Goal: Task Accomplishment & Management: Manage account settings

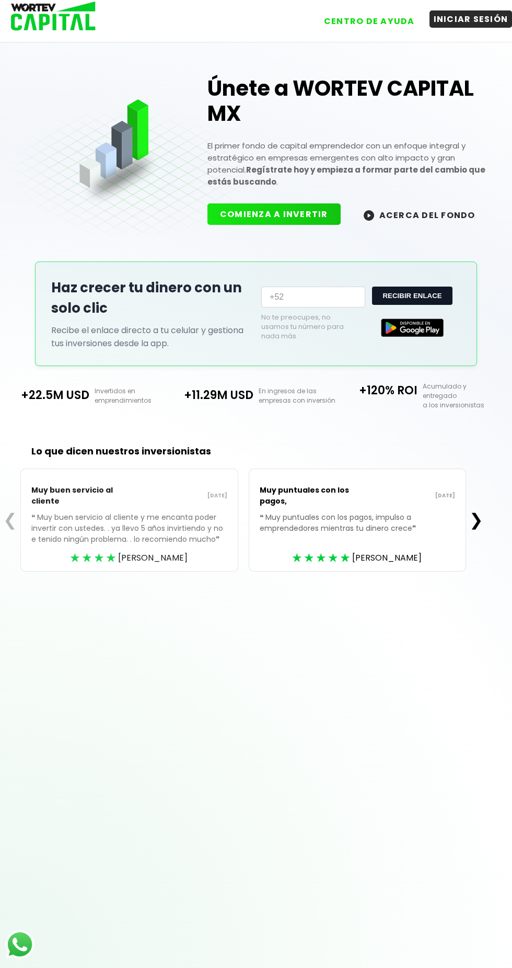
click at [489, 26] on button "INICIAR SESIÓN" at bounding box center [471, 18] width 83 height 17
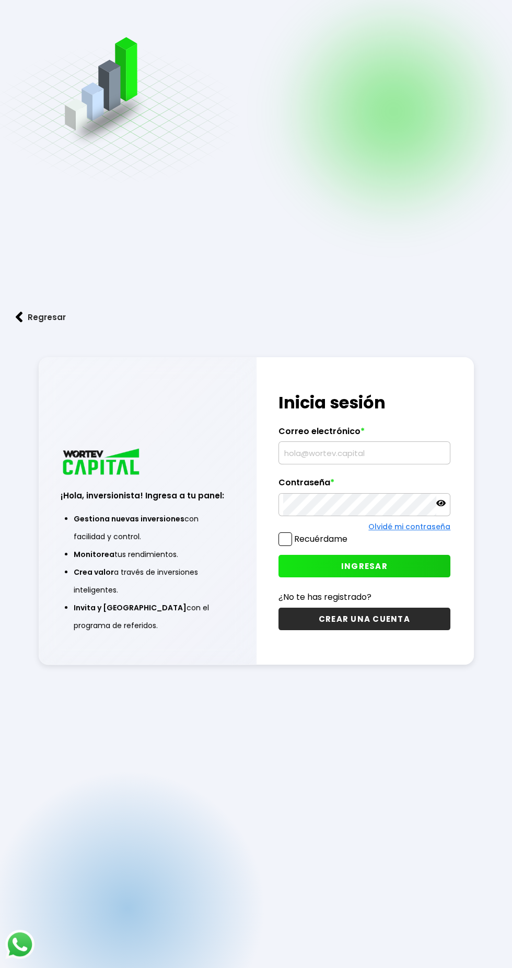
click at [379, 464] on input "text" at bounding box center [364, 453] width 163 height 22
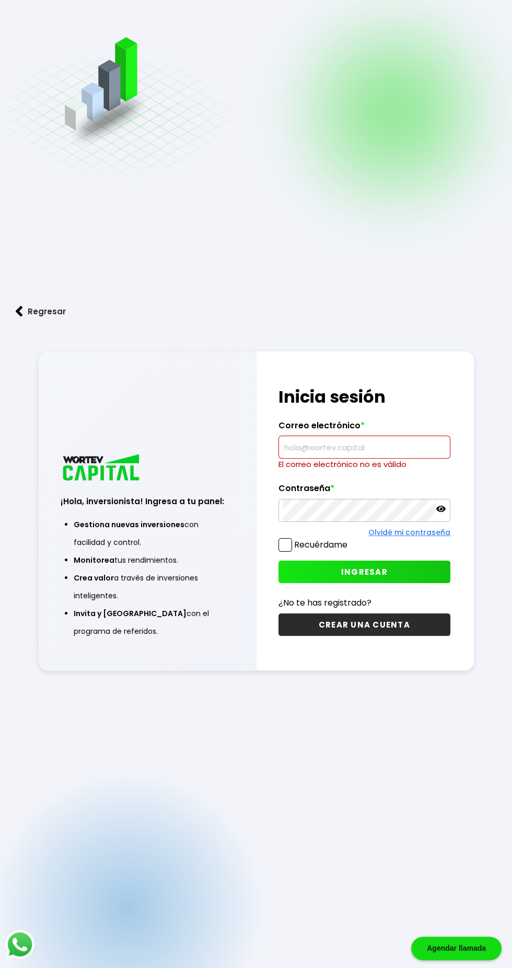
type input "[PERSON_NAME][EMAIL_ADDRESS][PERSON_NAME][DOMAIN_NAME]"
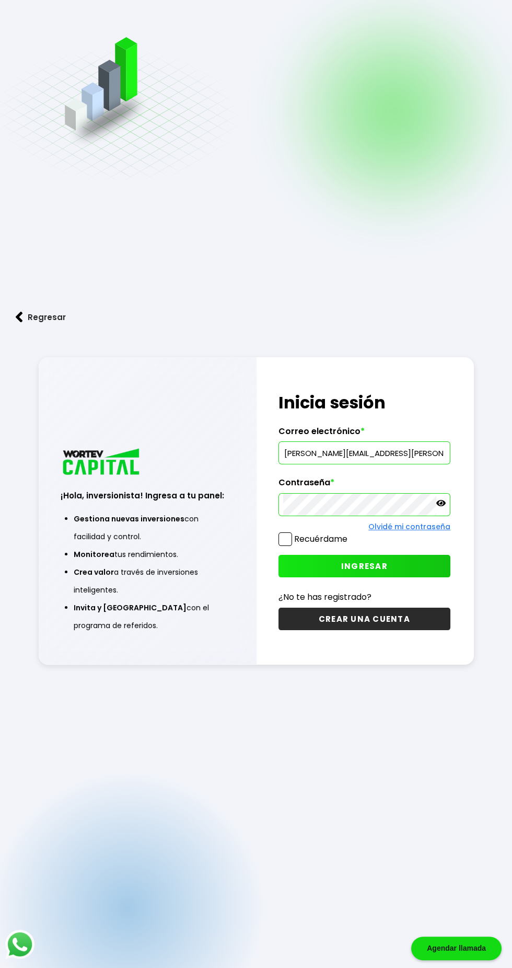
click at [420, 577] on button "INGRESAR" at bounding box center [365, 566] width 172 height 22
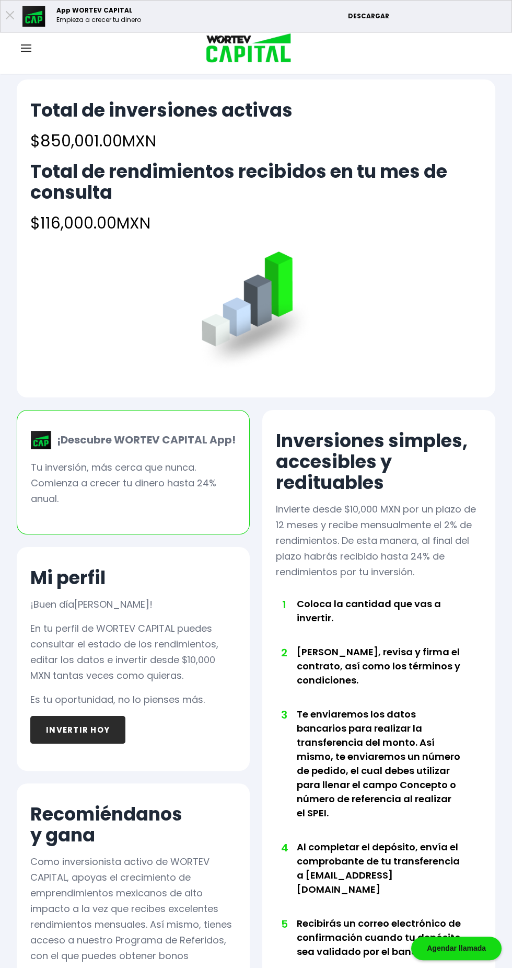
click at [34, 44] on div at bounding box center [26, 48] width 52 height 13
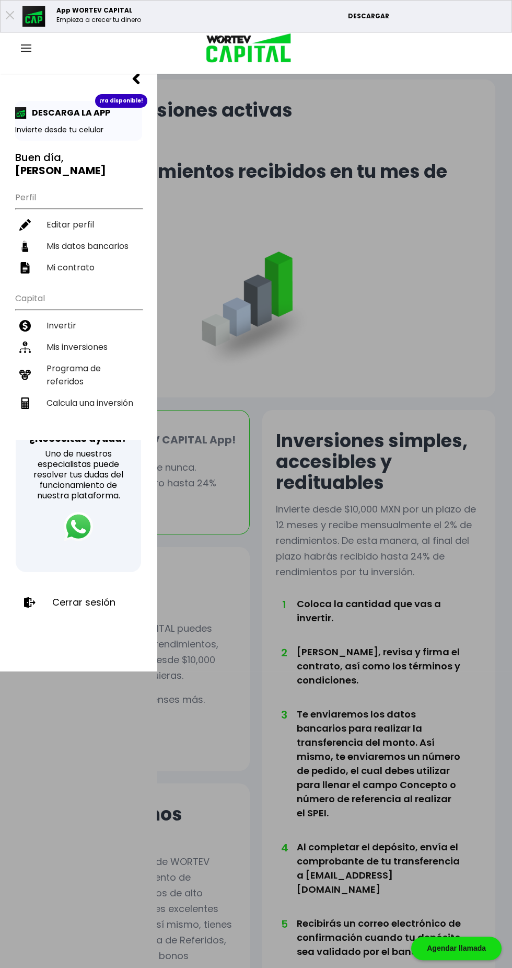
click at [396, 321] on div at bounding box center [256, 484] width 512 height 968
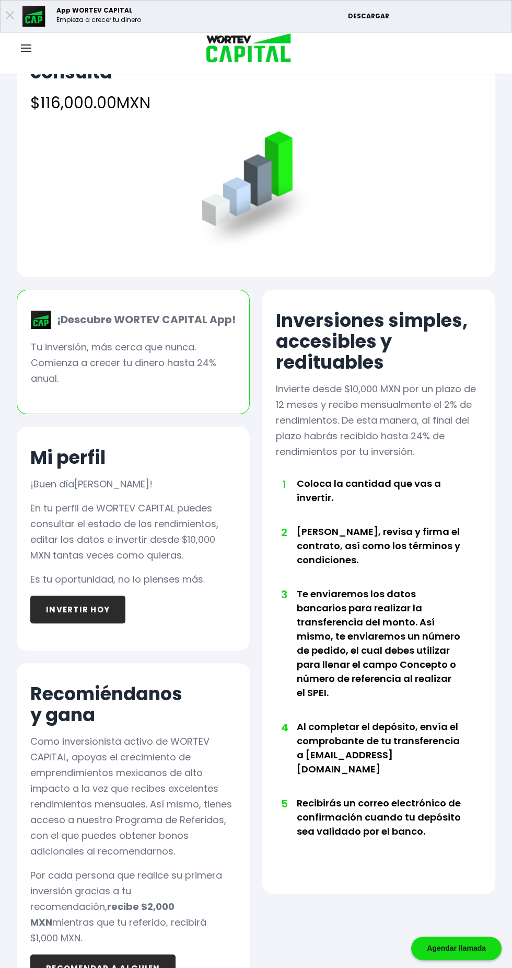
scroll to position [128, 0]
